Goal: Information Seeking & Learning: Learn about a topic

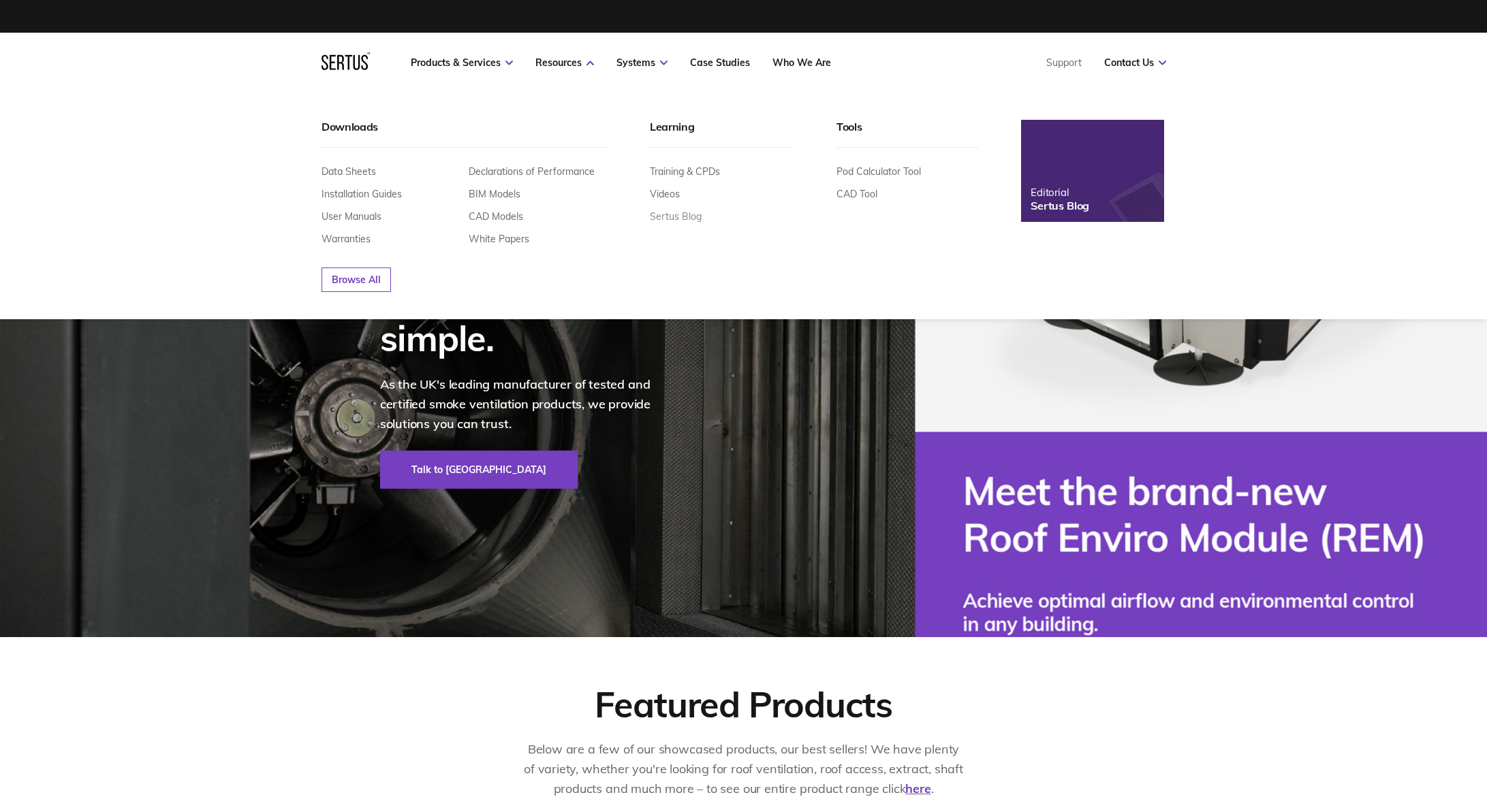
click at [675, 215] on link "Sertus Blog" at bounding box center [676, 217] width 52 height 13
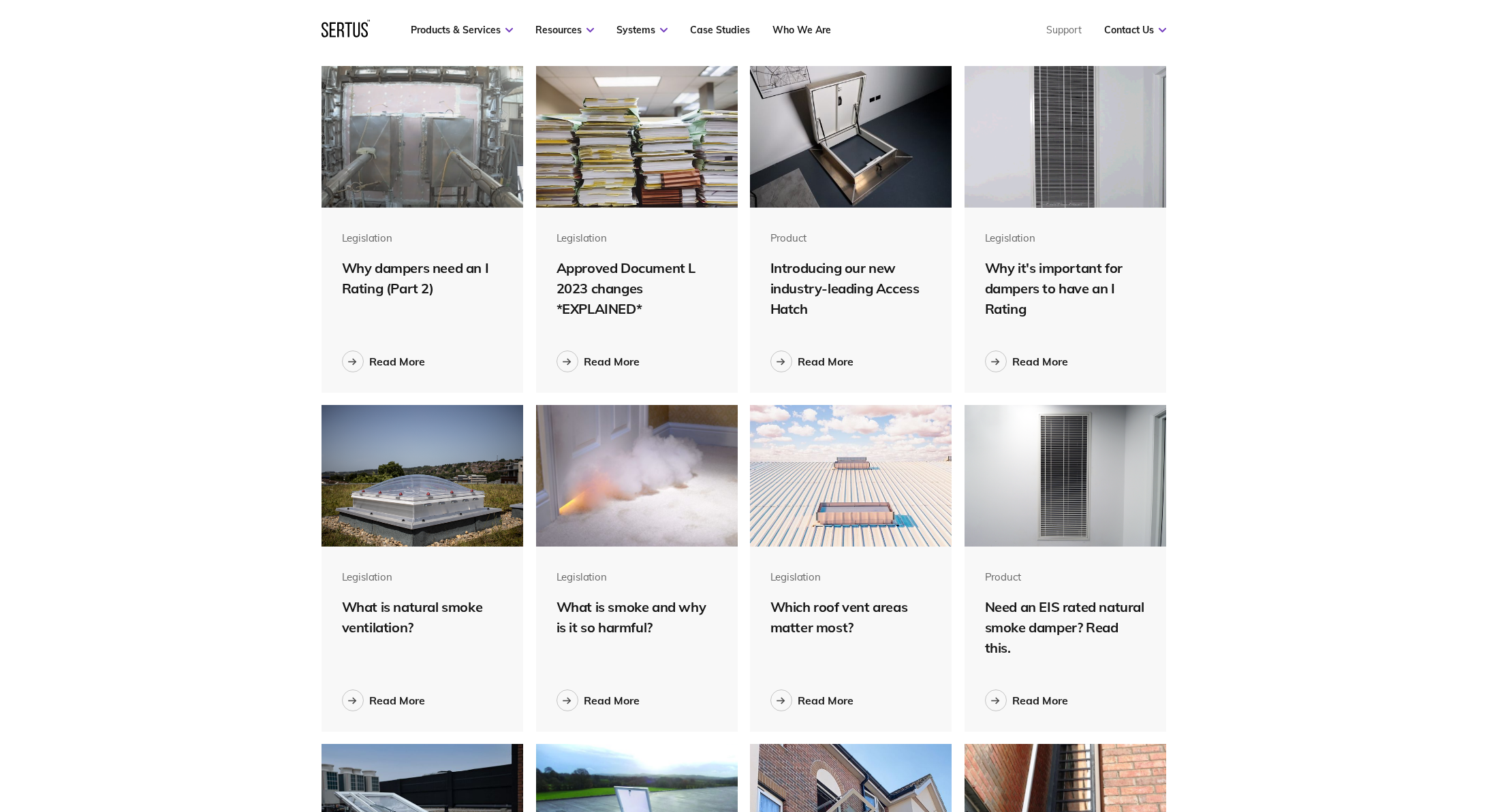
scroll to position [1157, 0]
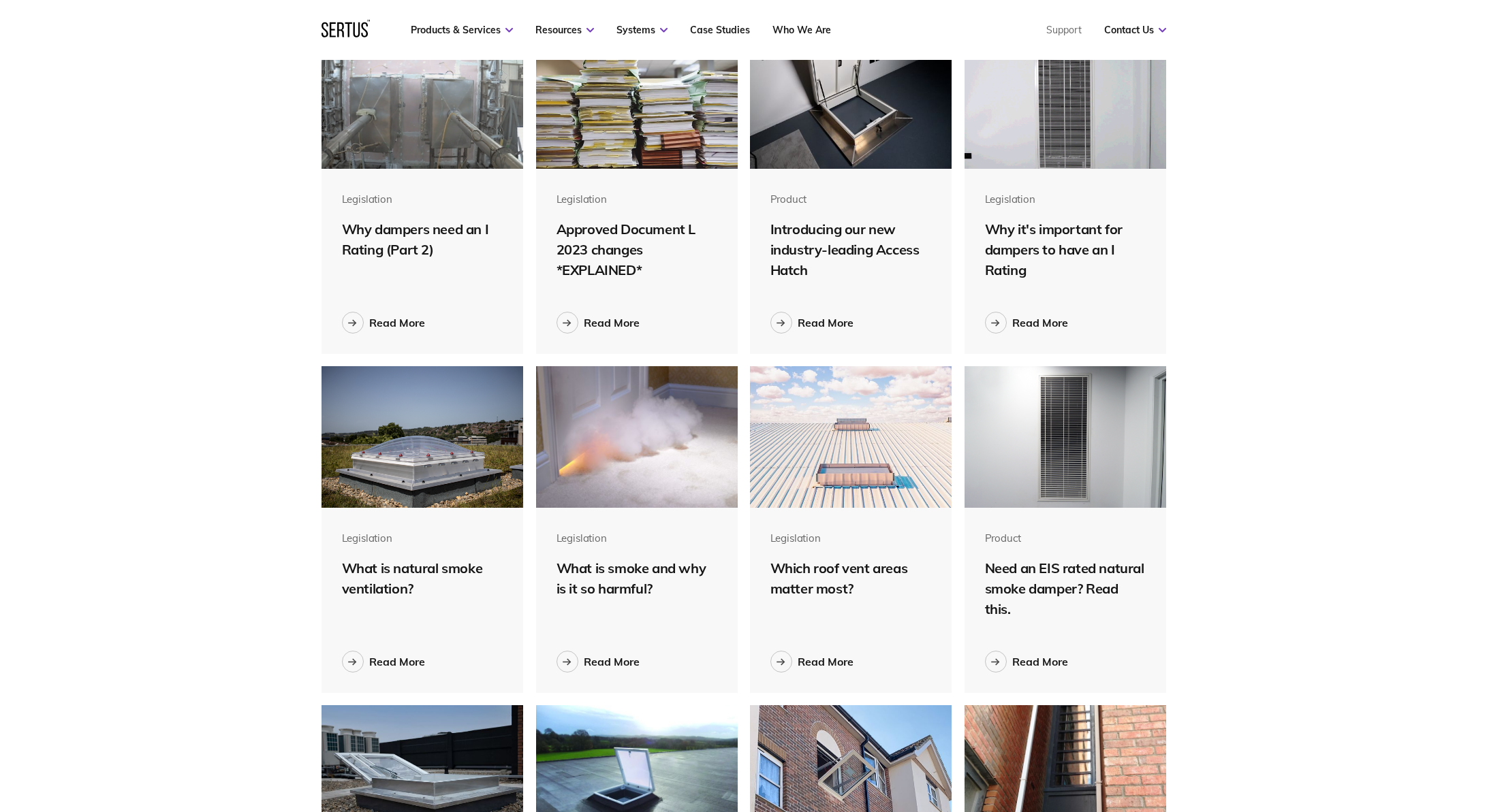
click at [604, 142] on img at bounding box center [637, 98] width 202 height 142
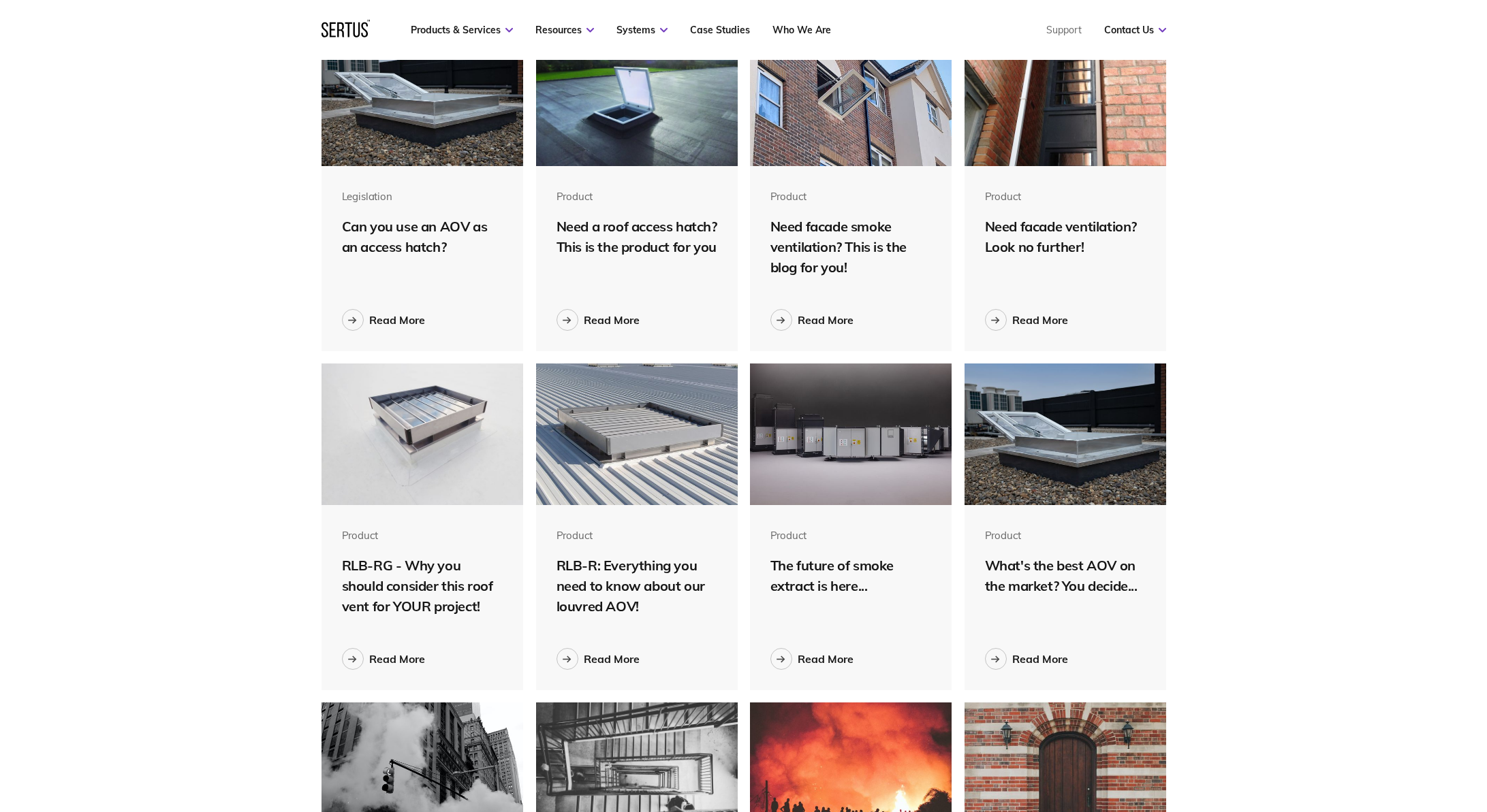
scroll to position [662, 0]
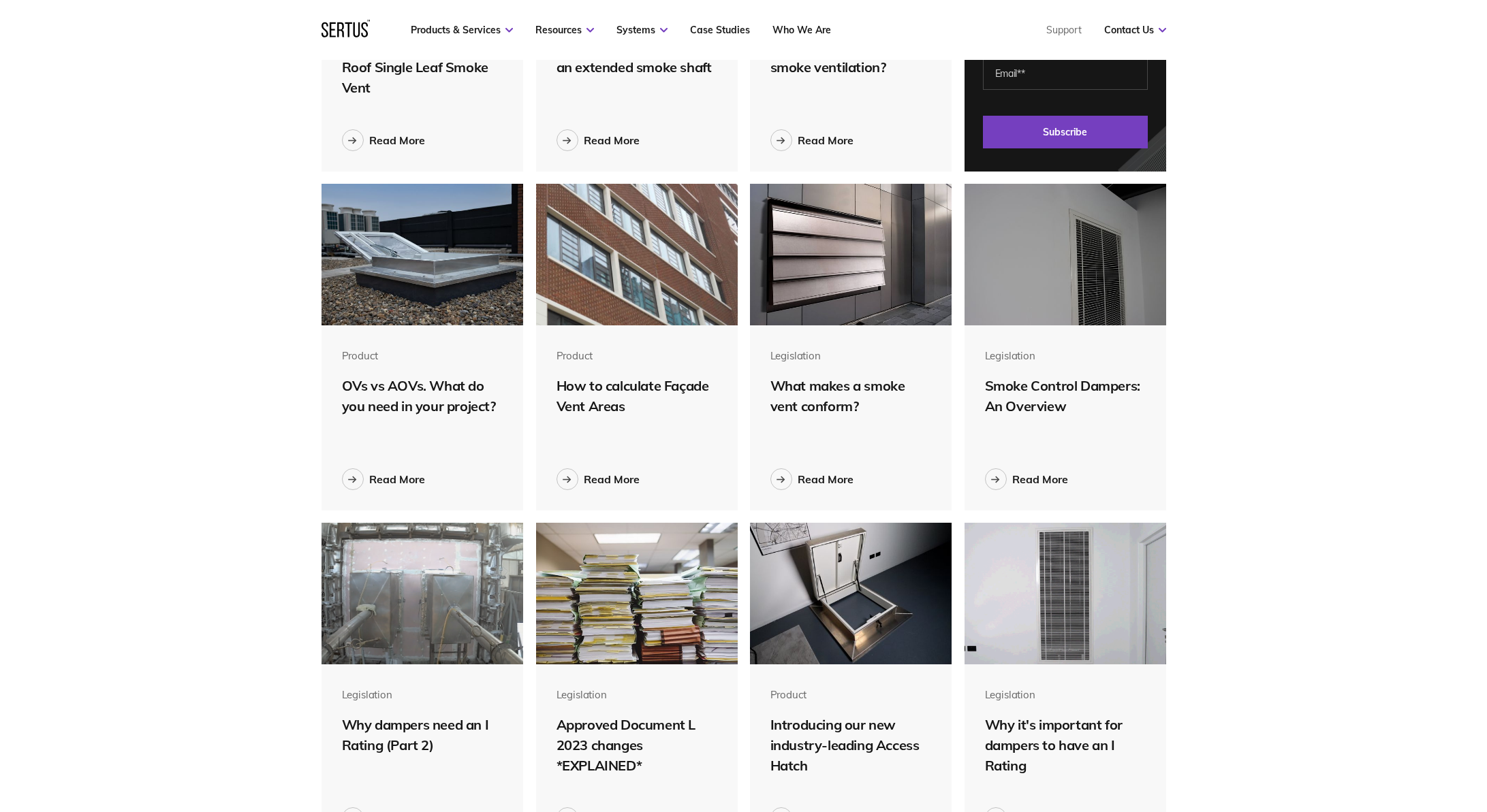
click at [796, 390] on div "What makes a smoke vent conform?" at bounding box center [852, 396] width 161 height 41
click at [805, 471] on link "Read More" at bounding box center [812, 479] width 83 height 22
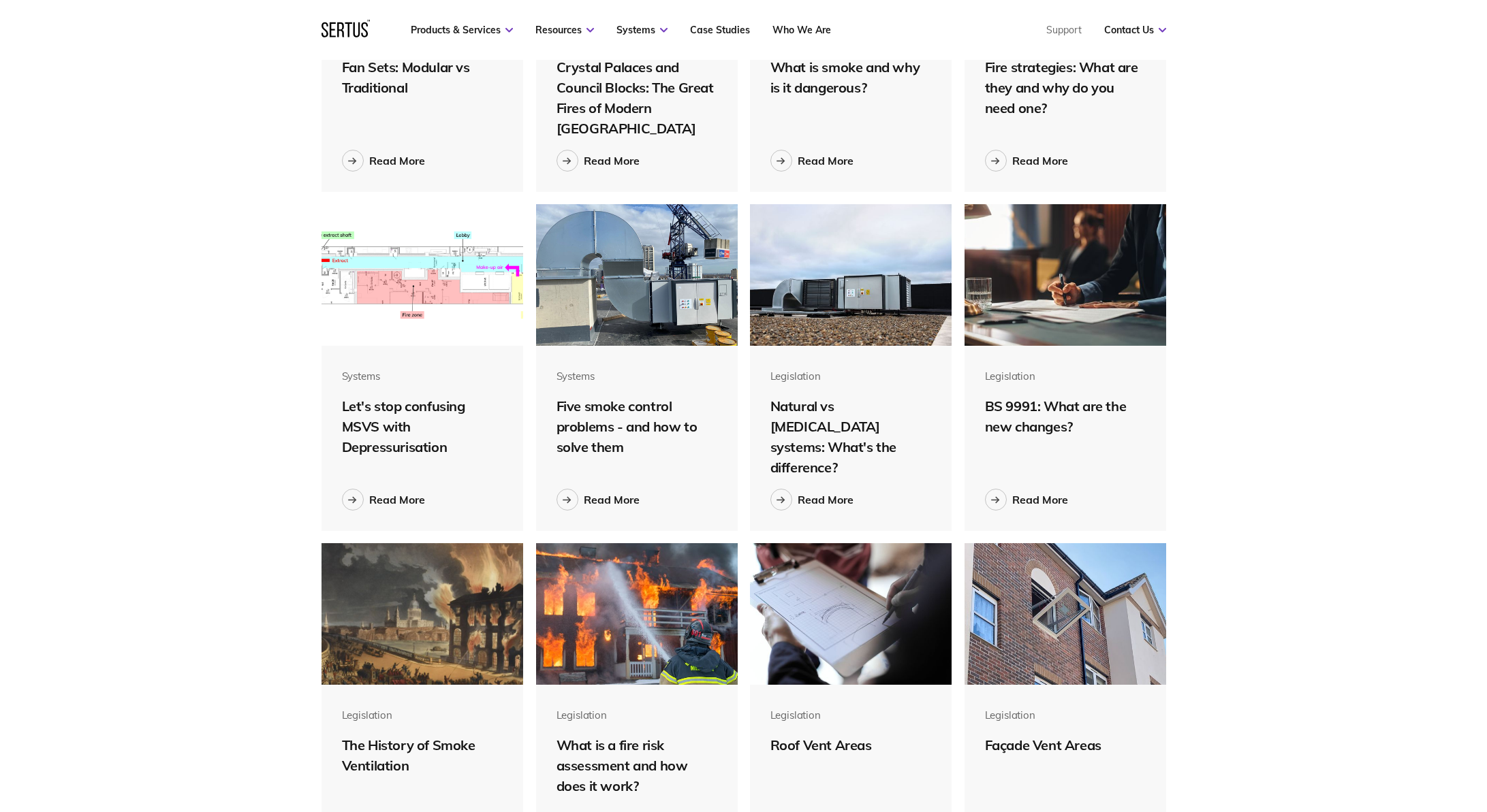
click at [1045, 397] on div "BS 9991: What are the new changes?" at bounding box center [1066, 417] width 161 height 41
click at [1041, 304] on img at bounding box center [1066, 275] width 202 height 142
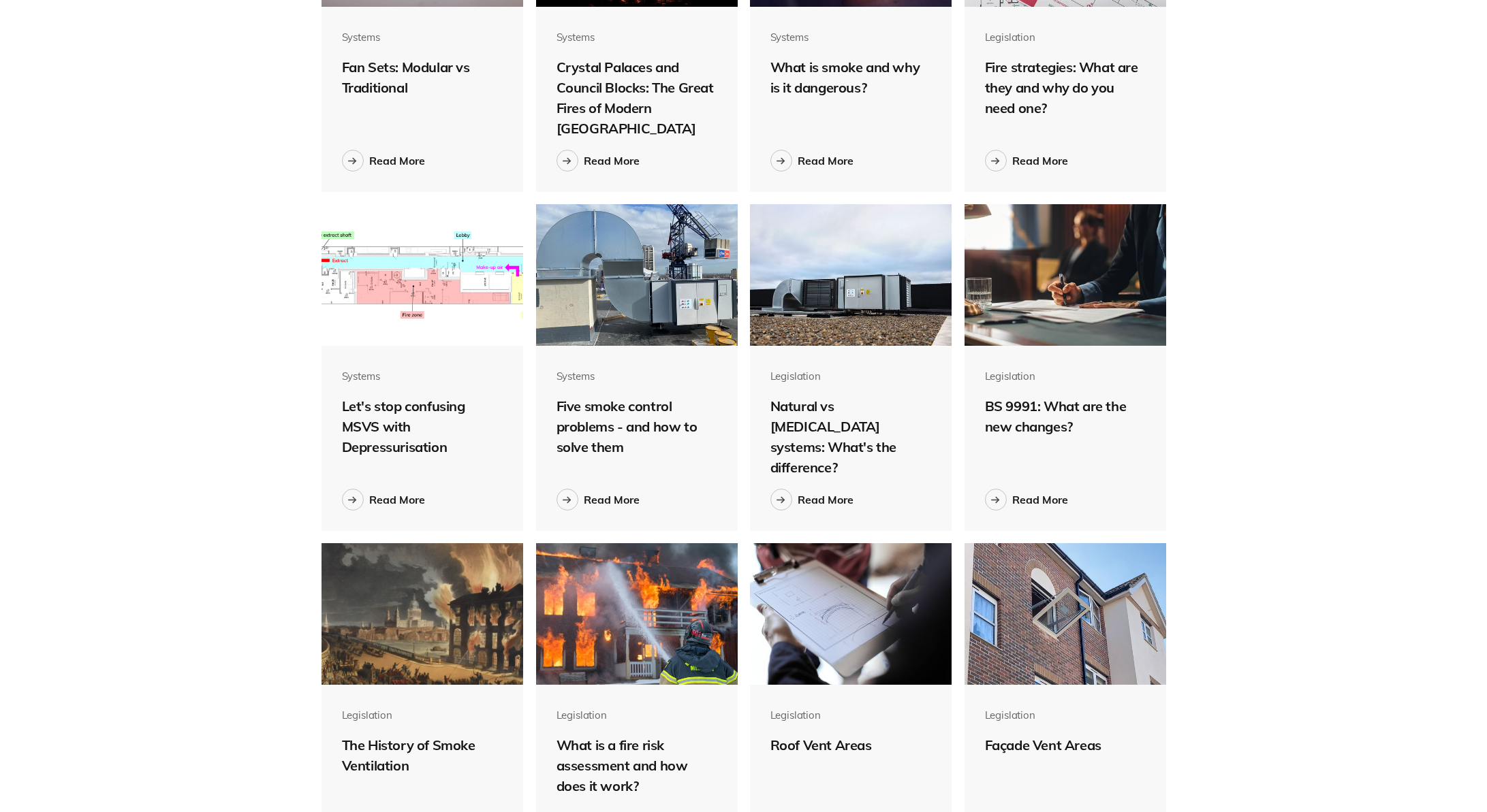
scroll to position [0, 0]
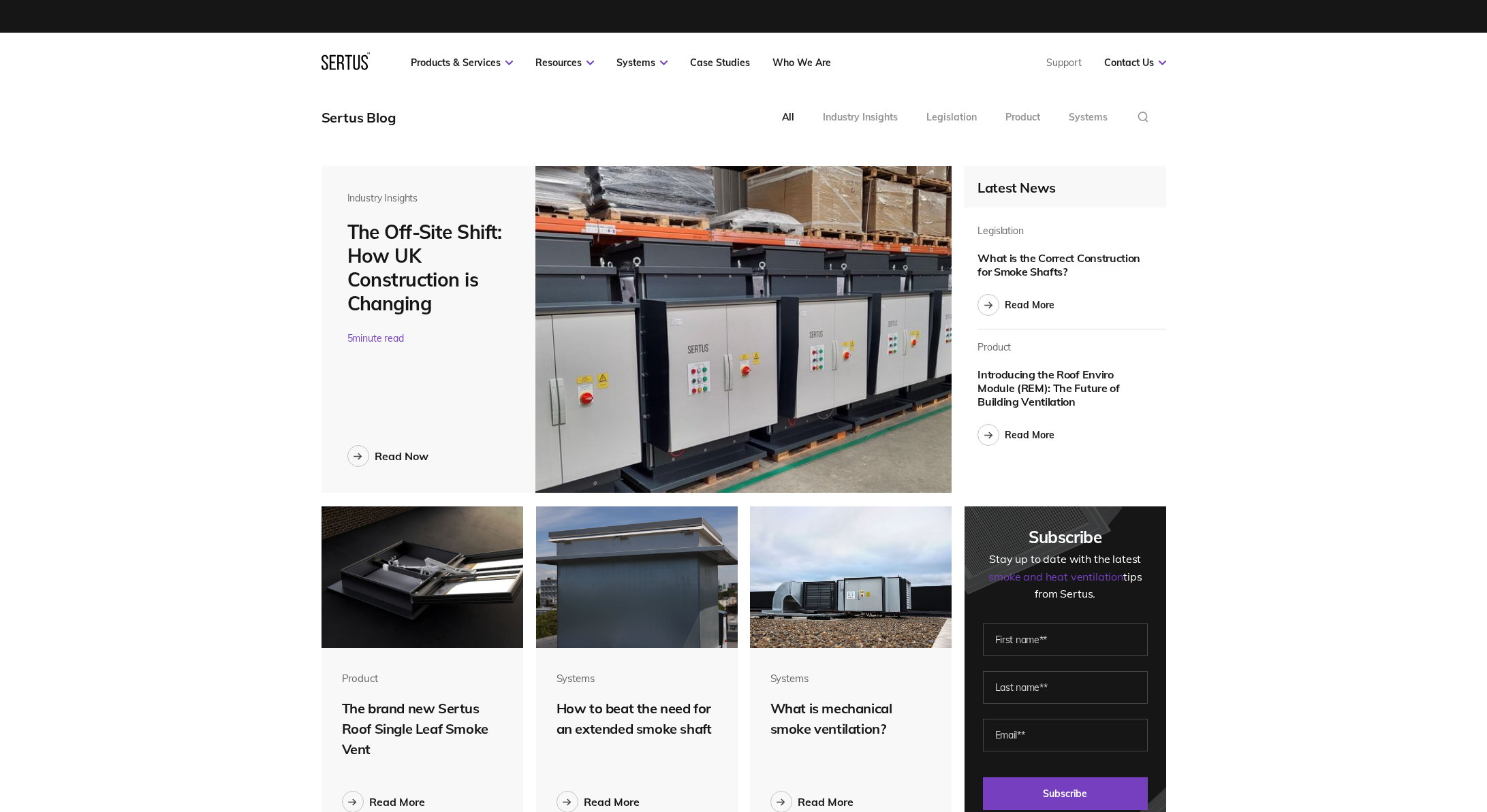
click at [832, 590] on img at bounding box center [851, 577] width 202 height 142
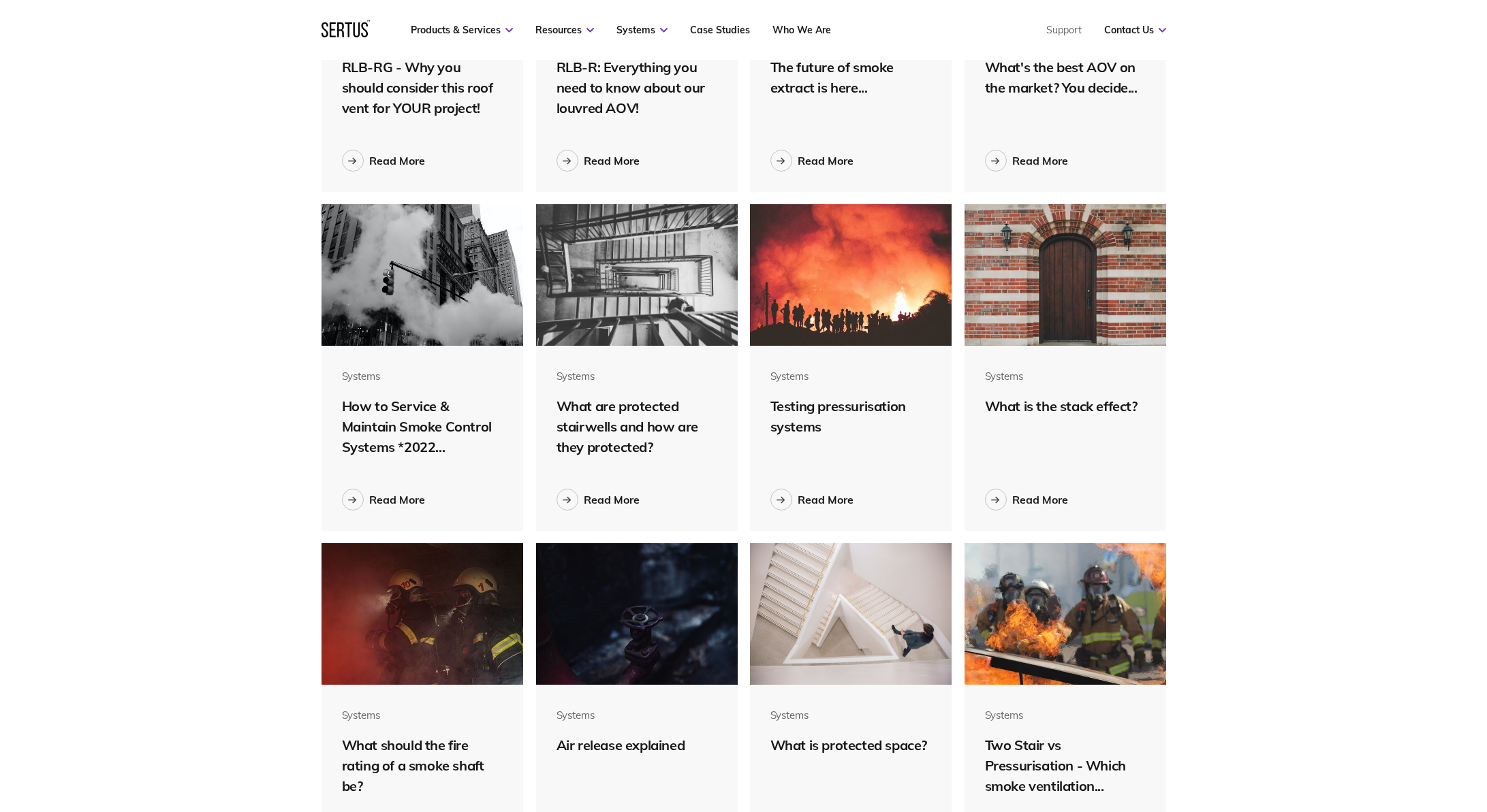
scroll to position [3015, 0]
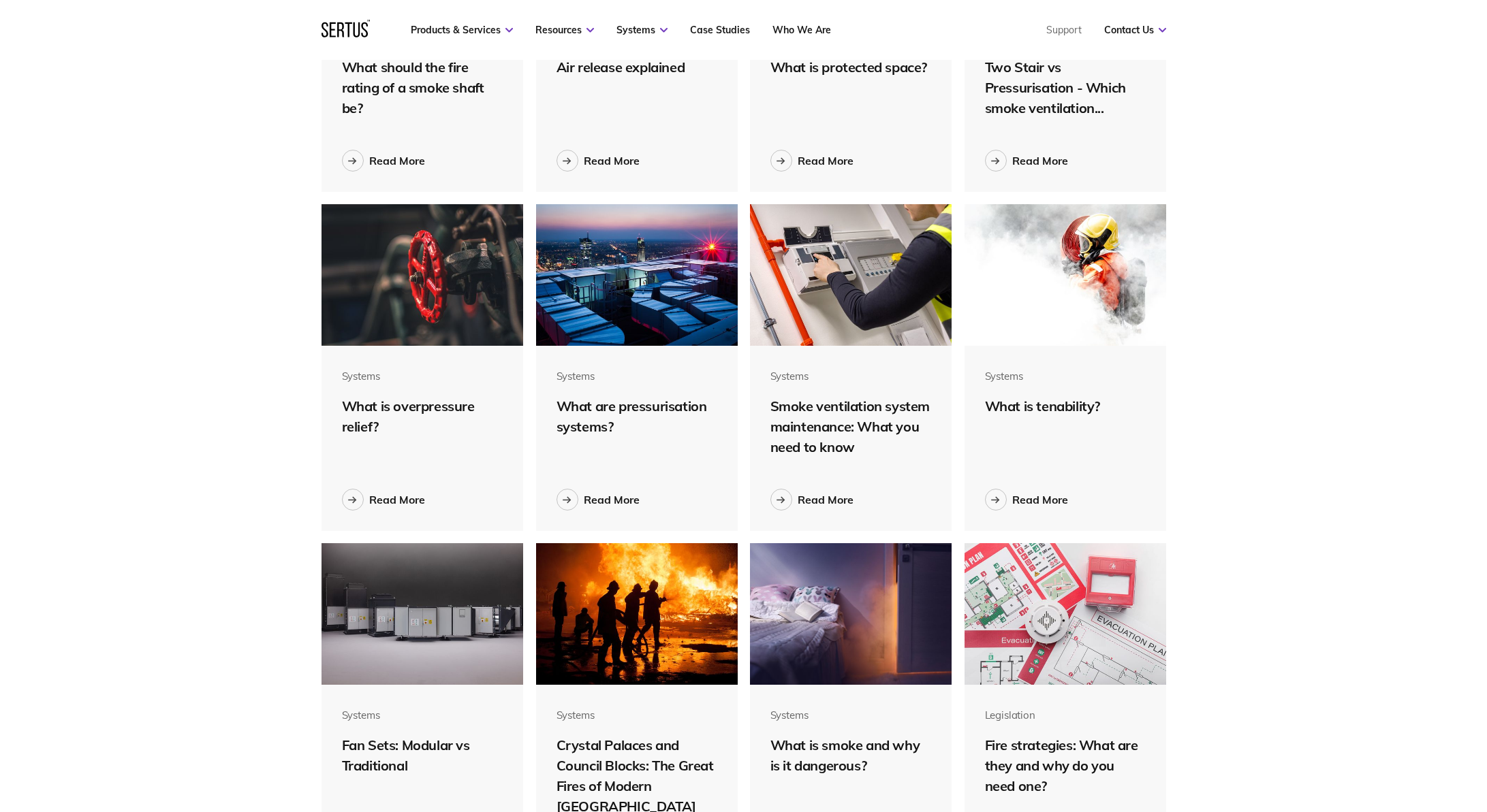
click at [672, 250] on img at bounding box center [637, 275] width 202 height 142
click at [1029, 85] on div "Two Stair vs Pressurisation - Which smoke ventilation..." at bounding box center [1066, 88] width 161 height 61
click at [1033, 168] on link "Read More" at bounding box center [1026, 161] width 83 height 22
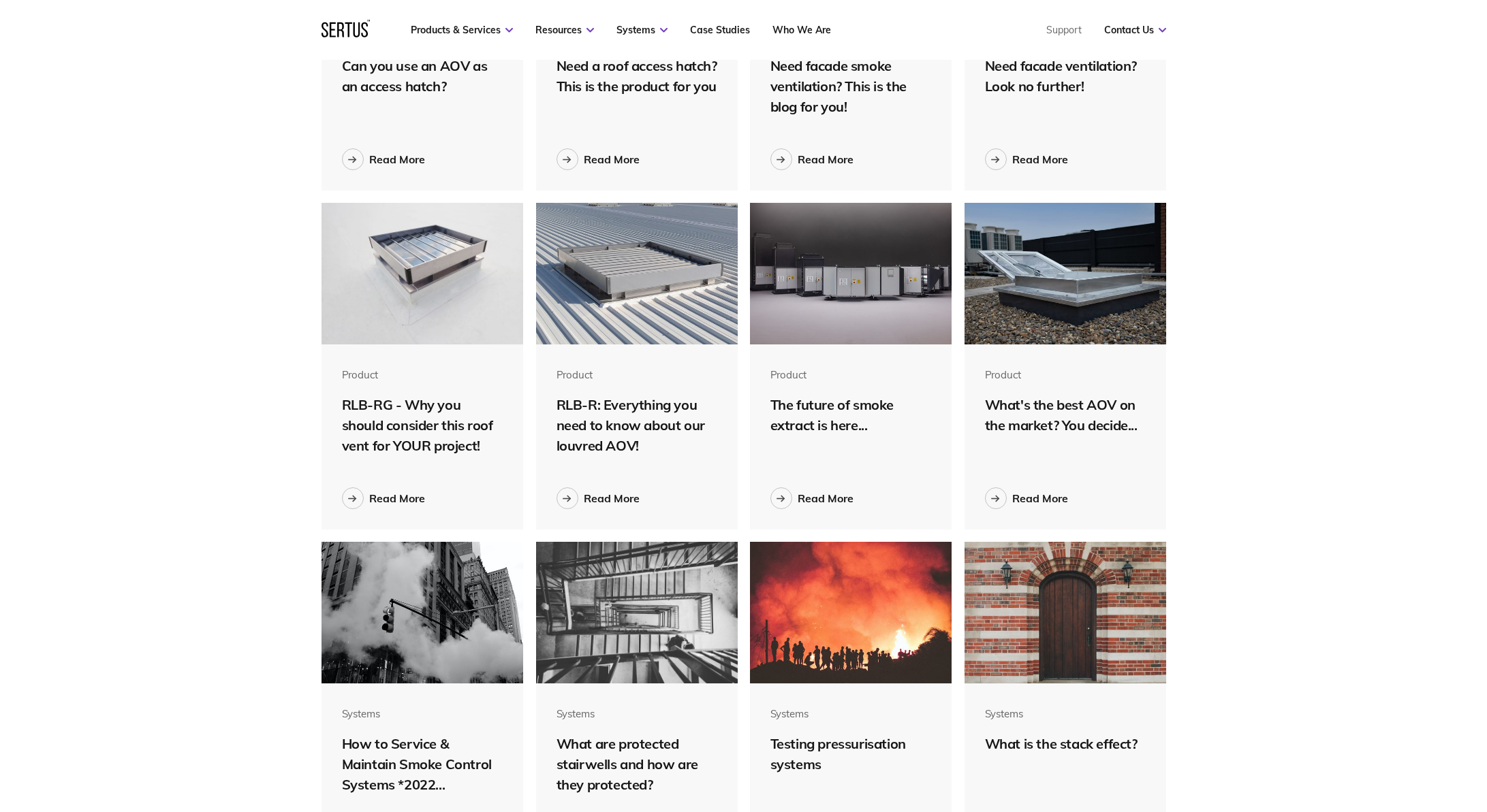
scroll to position [641, 0]
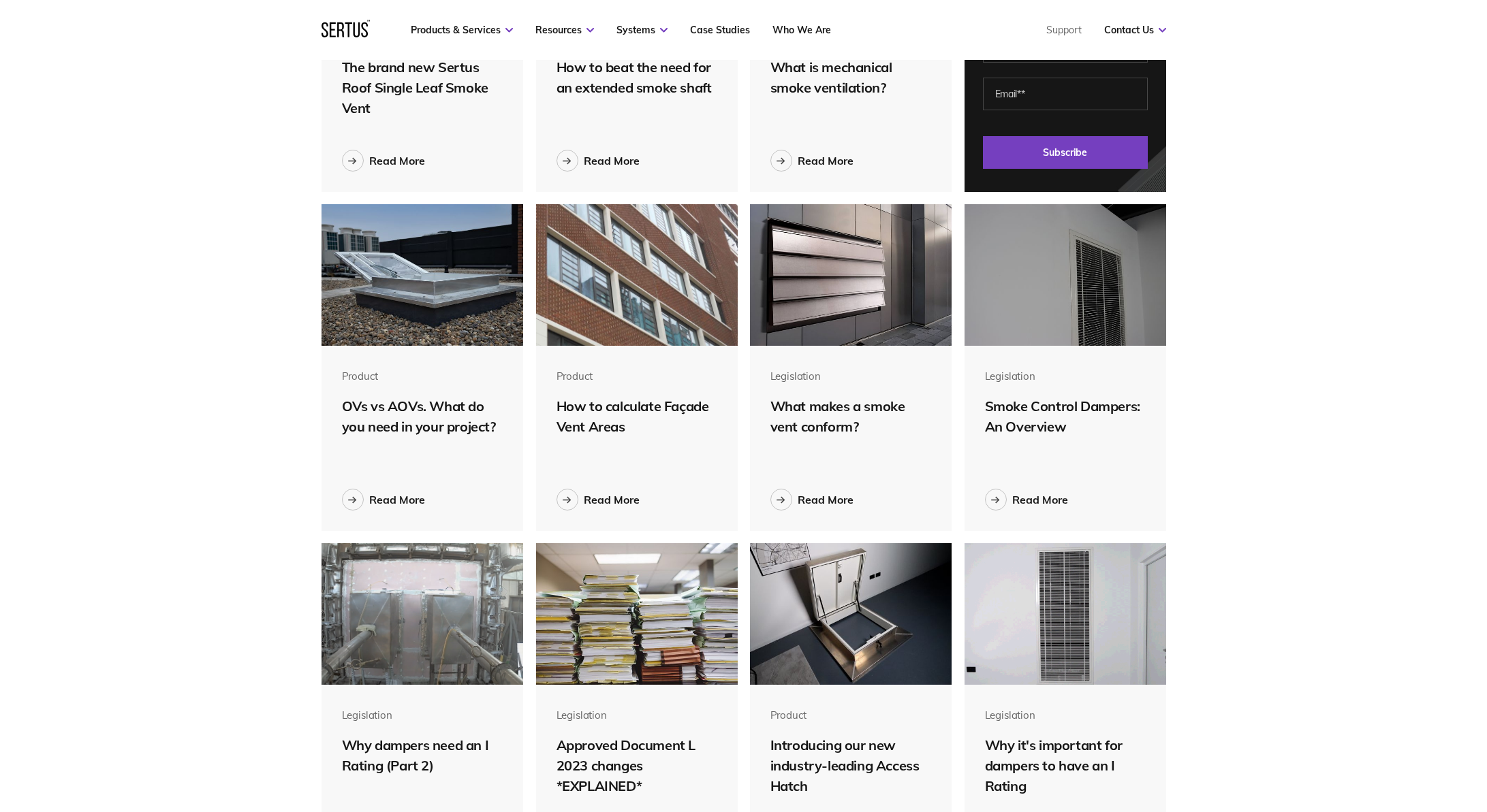
click at [418, 323] on img at bounding box center [422, 275] width 202 height 142
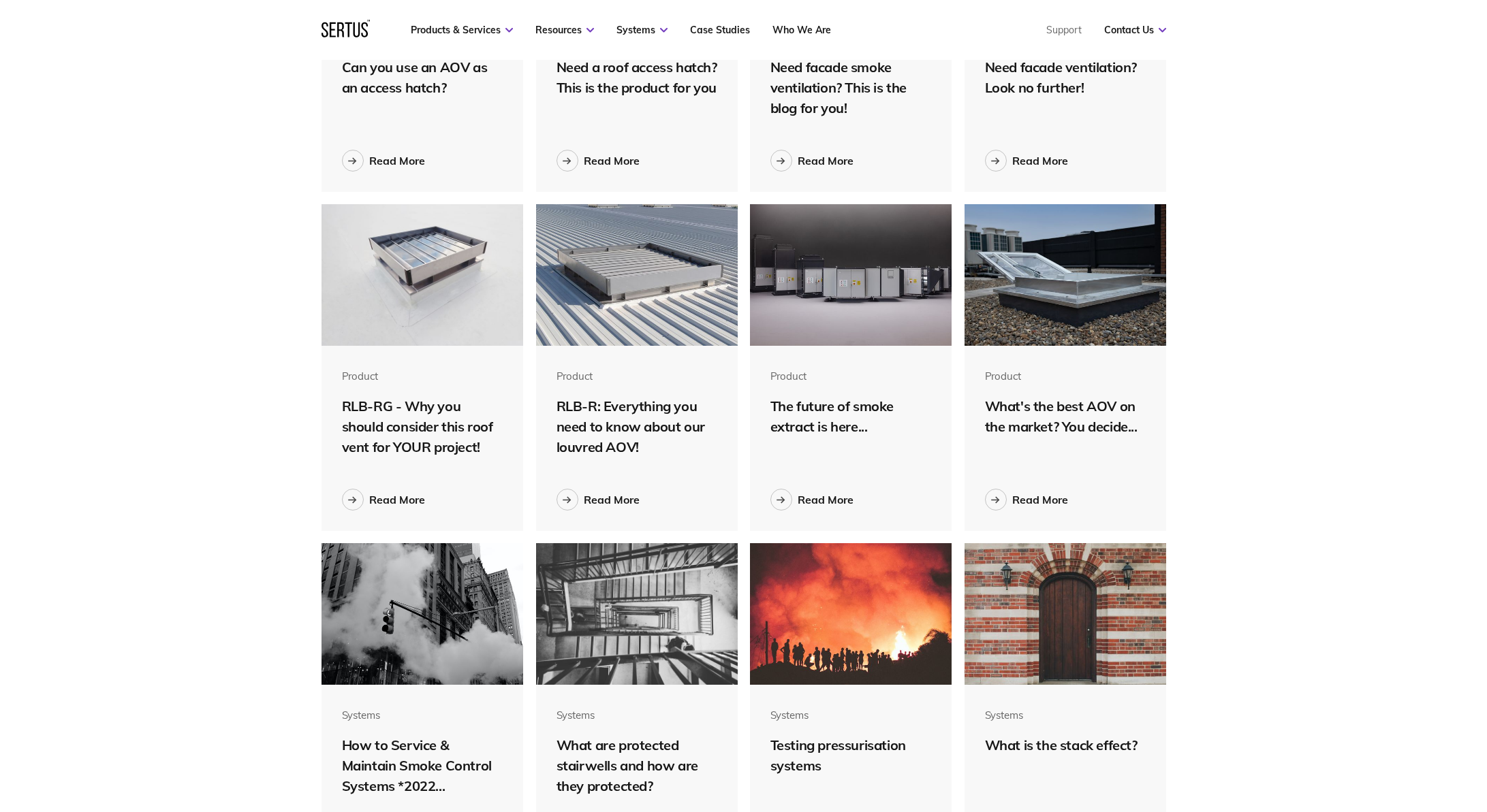
click at [617, 322] on img at bounding box center [637, 275] width 202 height 142
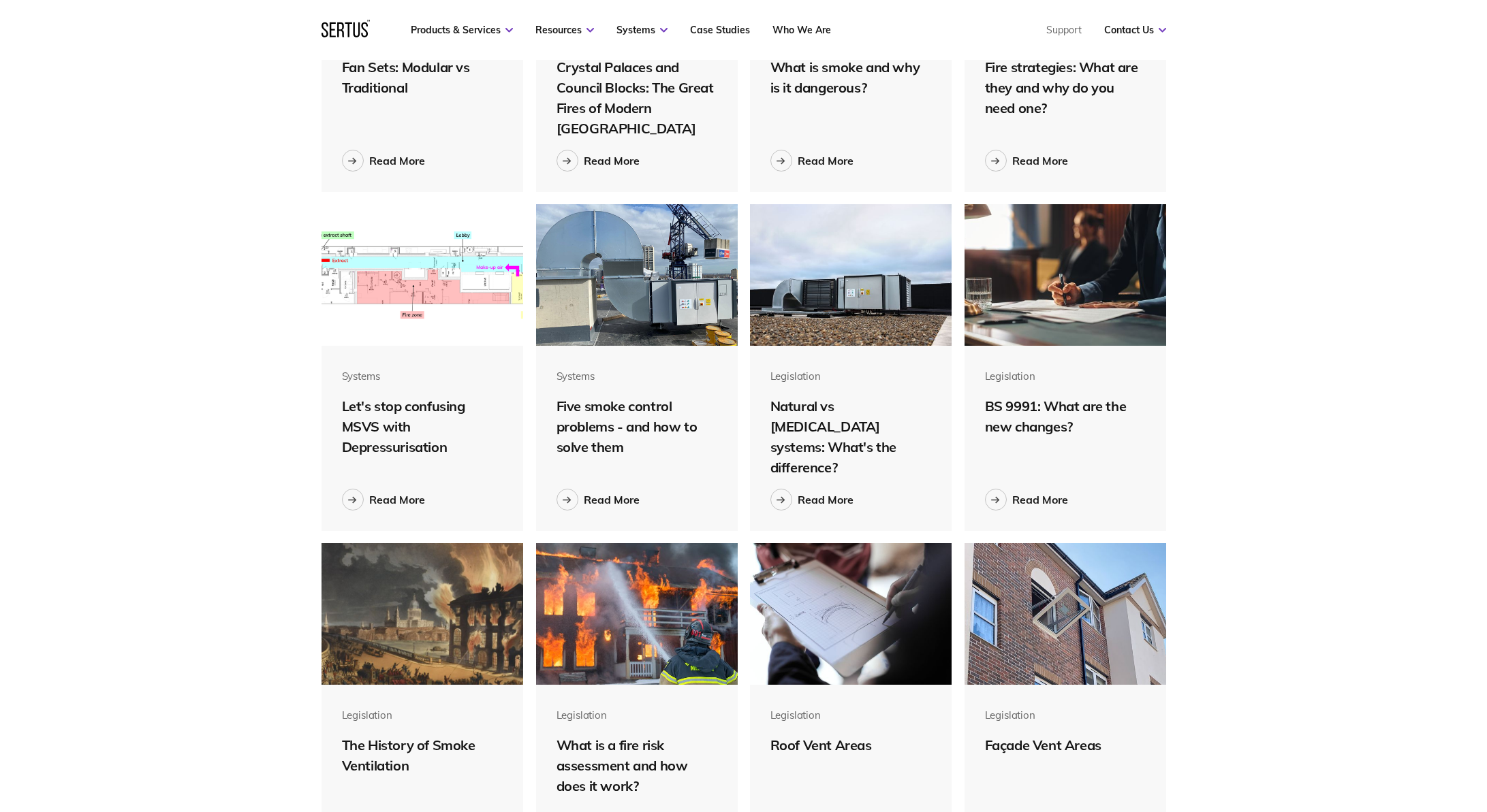
click at [628, 280] on img at bounding box center [637, 275] width 202 height 142
